Goal: Information Seeking & Learning: Learn about a topic

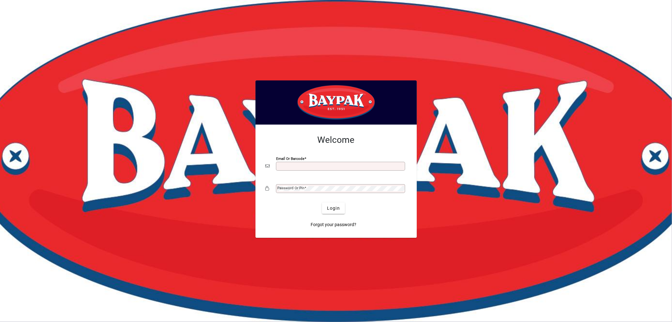
click at [293, 167] on input "Email or Barcode" at bounding box center [341, 166] width 127 height 5
type input "**********"
click at [332, 209] on span "Login" at bounding box center [333, 208] width 13 height 7
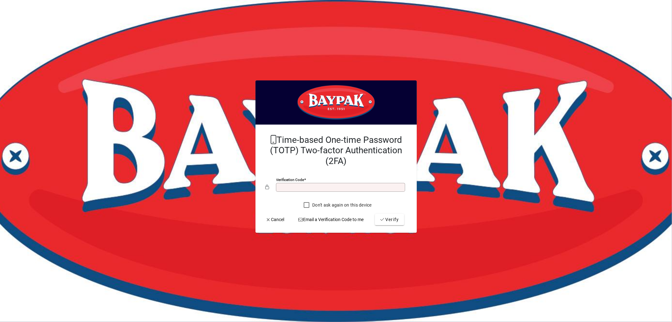
click at [350, 189] on input "Verification code" at bounding box center [341, 187] width 127 height 5
click at [341, 187] on input "Verification code" at bounding box center [341, 187] width 127 height 5
type input "******"
click at [375, 214] on button "Verify" at bounding box center [389, 219] width 29 height 11
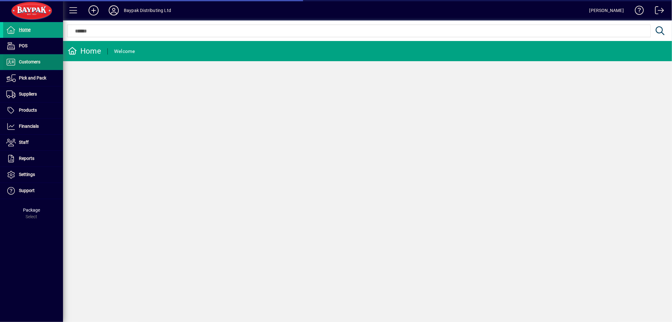
click at [32, 63] on span "Customers" at bounding box center [29, 61] width 21 height 5
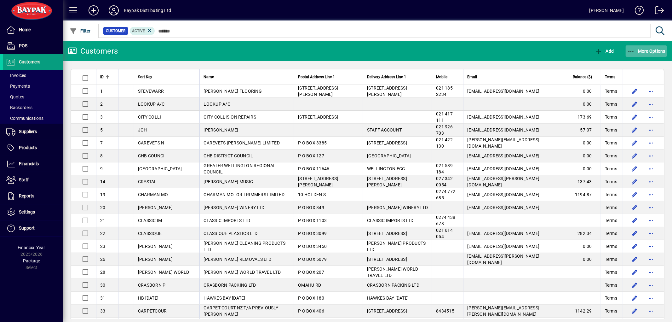
click at [631, 51] on icon "button" at bounding box center [632, 52] width 8 height 6
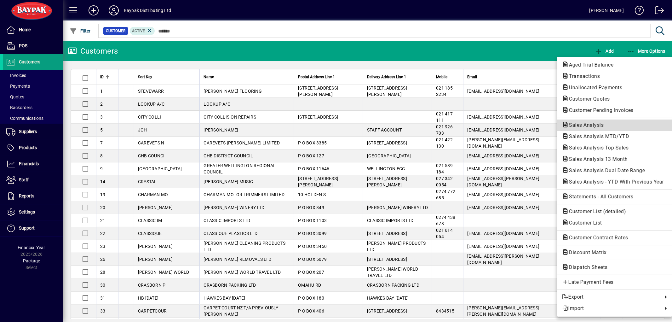
click at [589, 121] on span "Sales Analysis" at bounding box center [614, 125] width 105 height 8
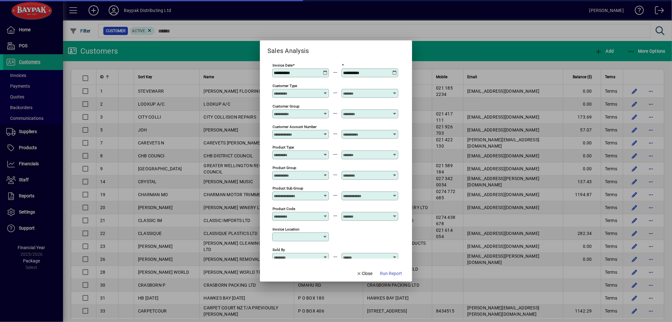
type input "**********"
click at [325, 70] on icon at bounding box center [325, 70] width 5 height 0
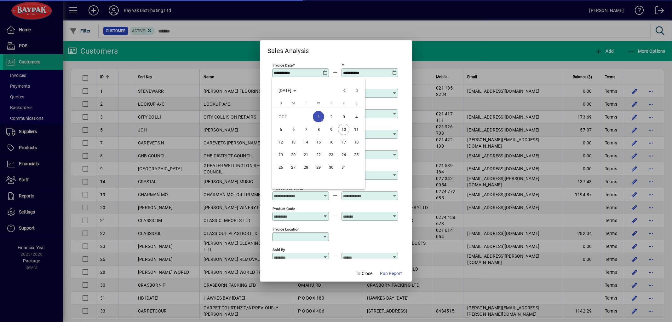
click at [344, 124] on span "10" at bounding box center [343, 129] width 11 height 11
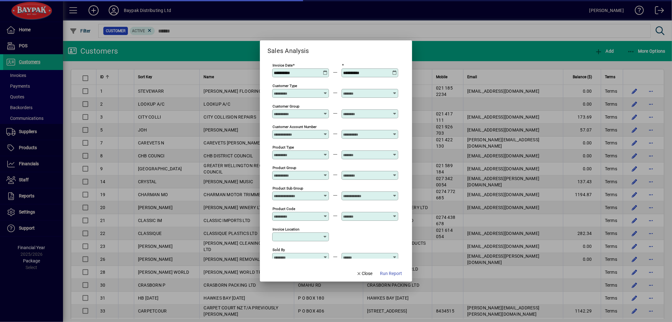
type input "**********"
click at [392, 275] on span "Run Report" at bounding box center [391, 273] width 22 height 7
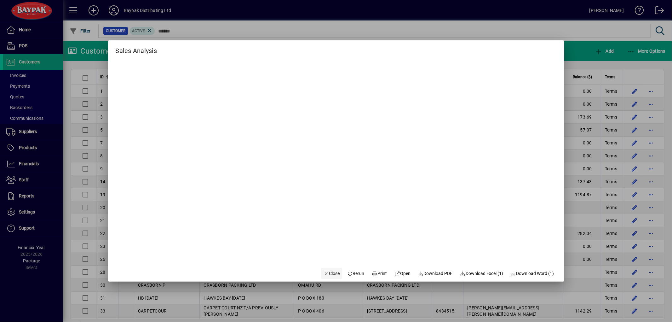
click at [327, 272] on span "Close" at bounding box center [332, 273] width 16 height 7
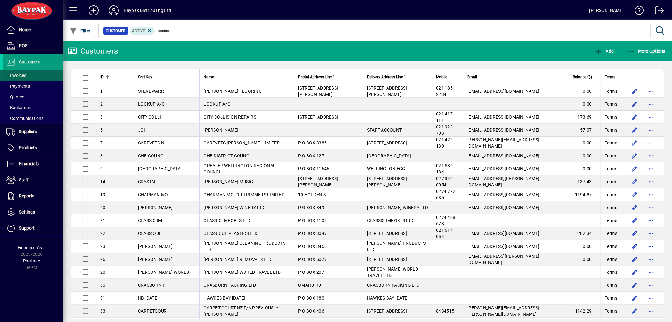
click at [21, 74] on span "Invoices" at bounding box center [16, 75] width 20 height 5
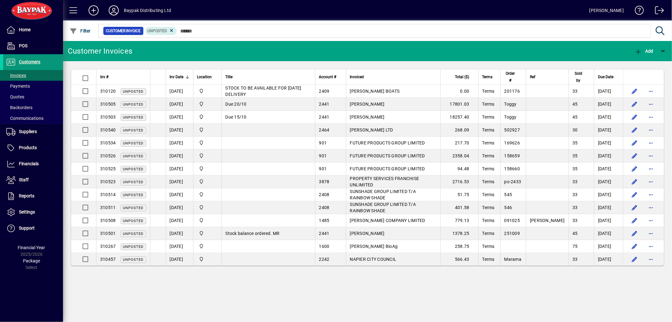
click at [32, 61] on span "Customers" at bounding box center [29, 61] width 21 height 5
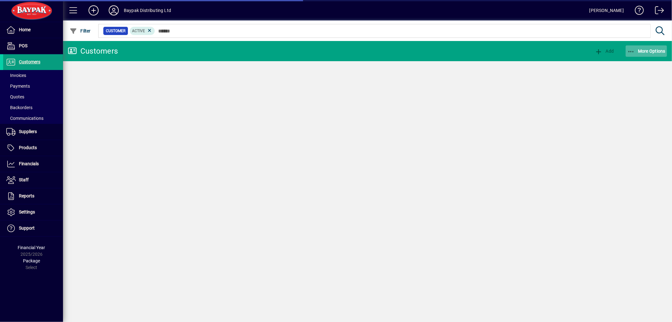
click at [631, 50] on icon "button" at bounding box center [632, 52] width 8 height 6
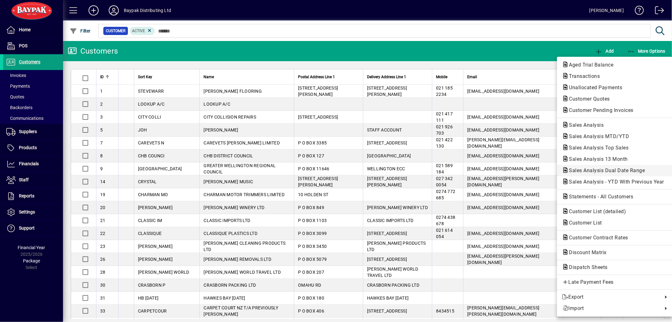
drag, startPoint x: 606, startPoint y: 121, endPoint x: 625, endPoint y: 169, distance: 51.1
click at [625, 169] on app-report-menu "Sales Analysis Sales Analysis MTD/YTD Sales Analysis Top Sales Sales Analysis 1…" at bounding box center [614, 153] width 115 height 70
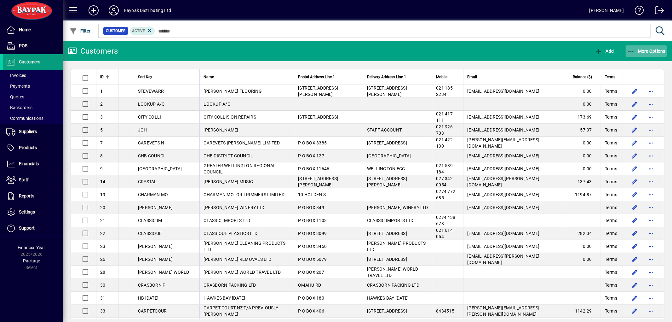
click at [634, 50] on icon "button" at bounding box center [632, 52] width 8 height 6
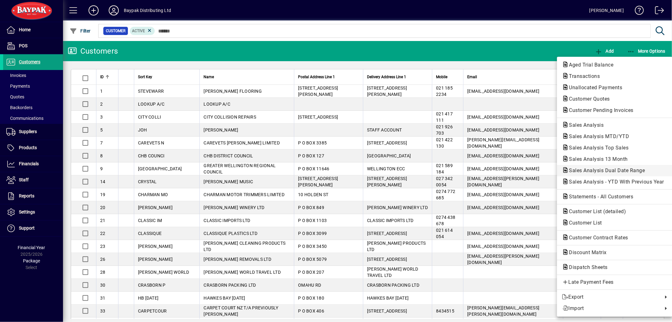
click at [603, 169] on span "Sales Analysis Dual Date Range" at bounding box center [605, 170] width 86 height 6
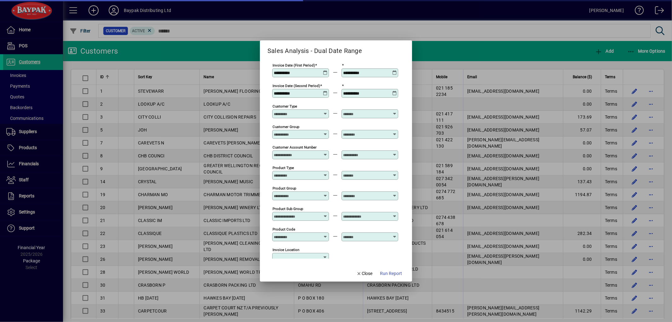
type input "**********"
click at [399, 274] on span "Run Report" at bounding box center [391, 273] width 22 height 7
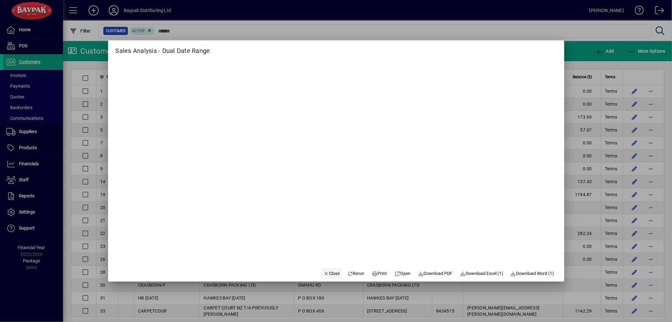
click at [327, 275] on span "Close" at bounding box center [332, 273] width 16 height 7
